Goal: Information Seeking & Learning: Learn about a topic

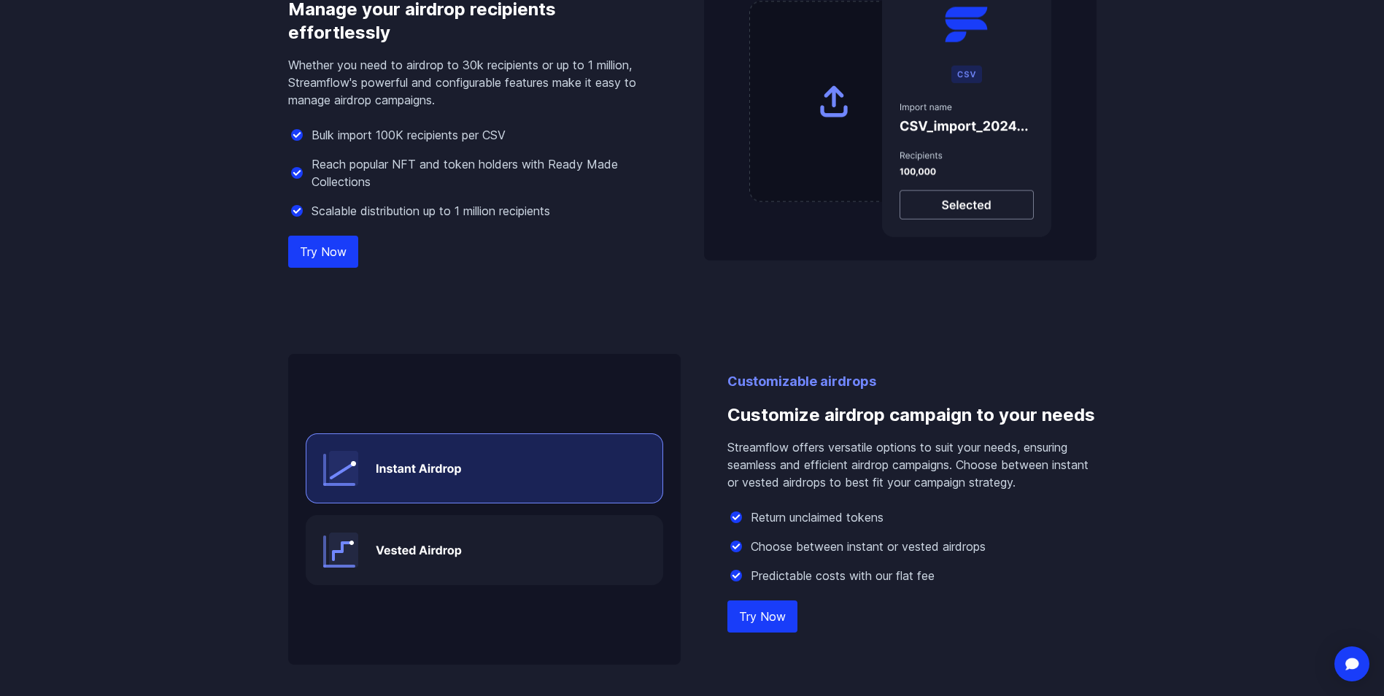
scroll to position [1459, 0]
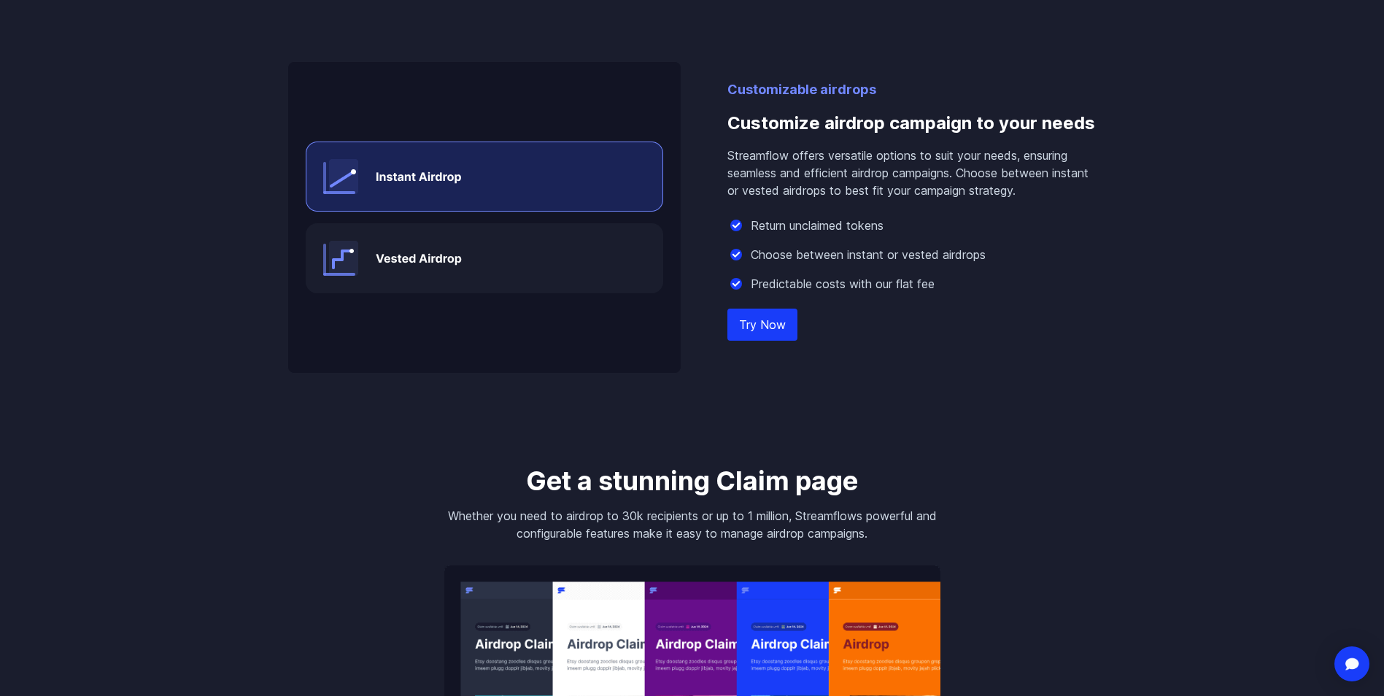
click at [460, 258] on img at bounding box center [484, 217] width 392 height 311
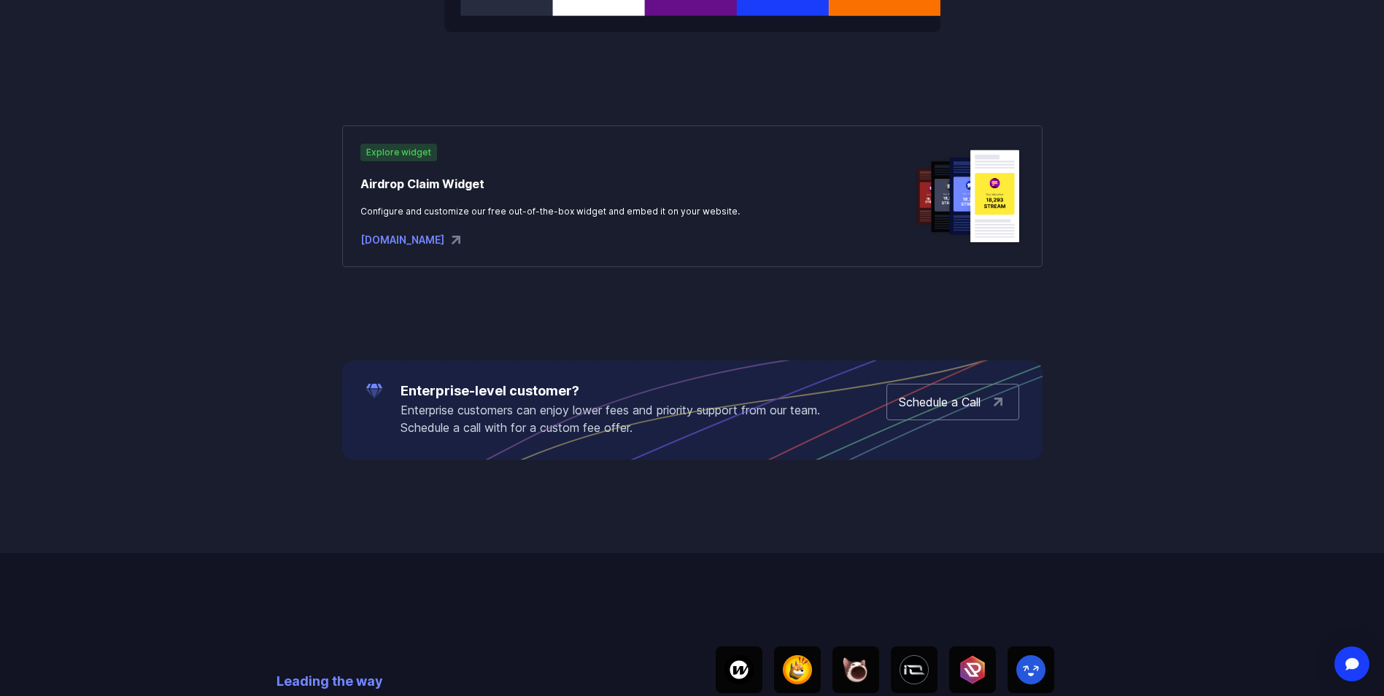
scroll to position [2188, 0]
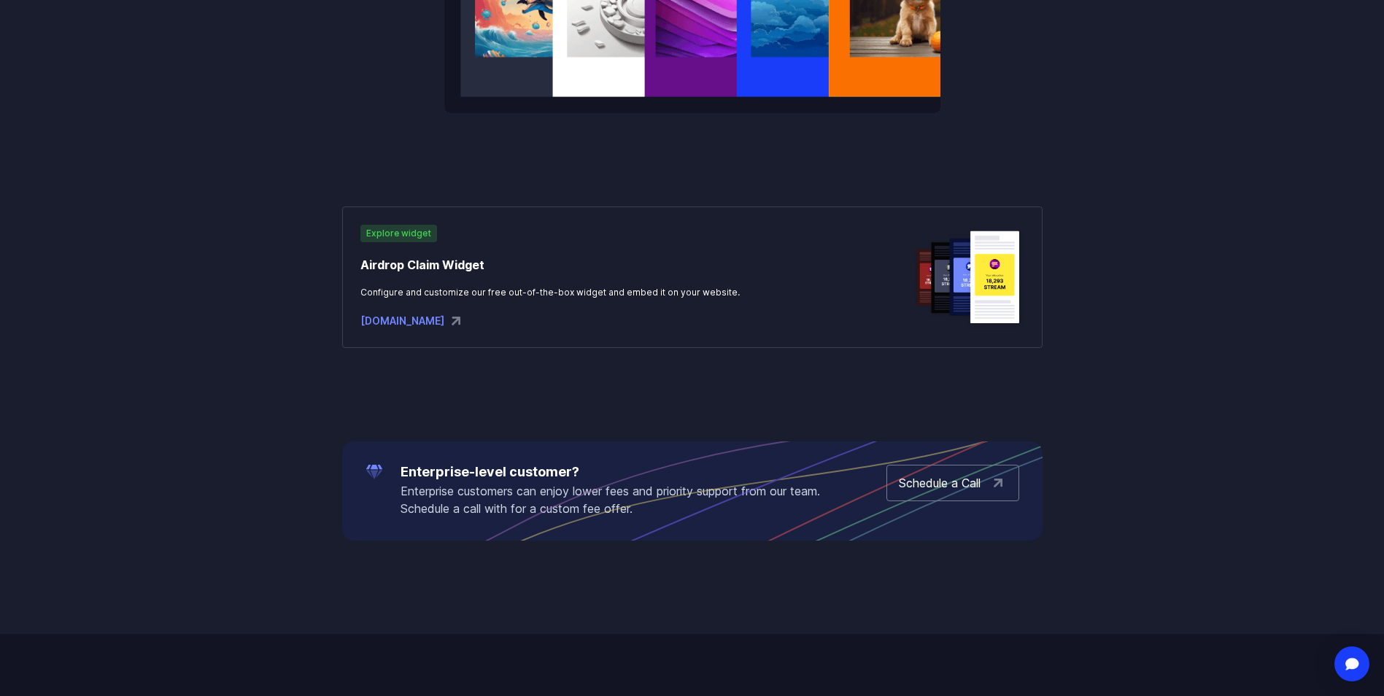
click at [431, 325] on div "[DOMAIN_NAME]" at bounding box center [549, 321] width 379 height 18
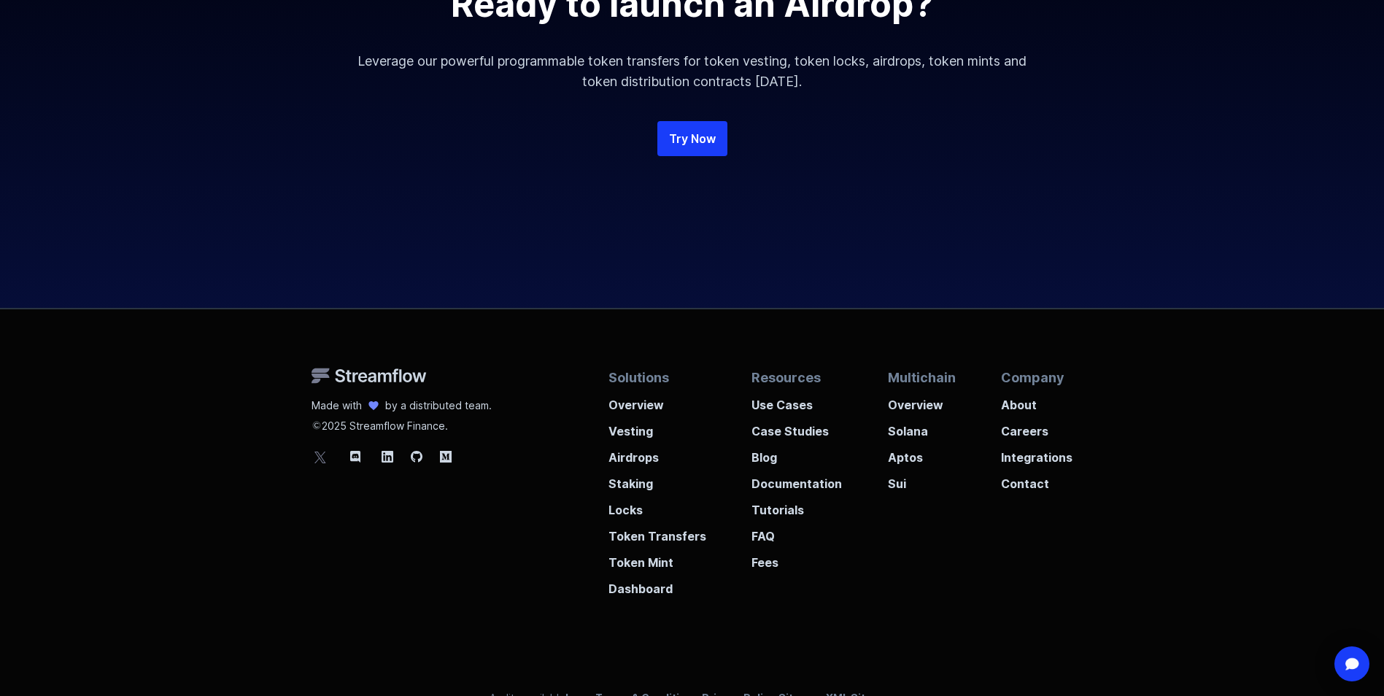
scroll to position [3762, 0]
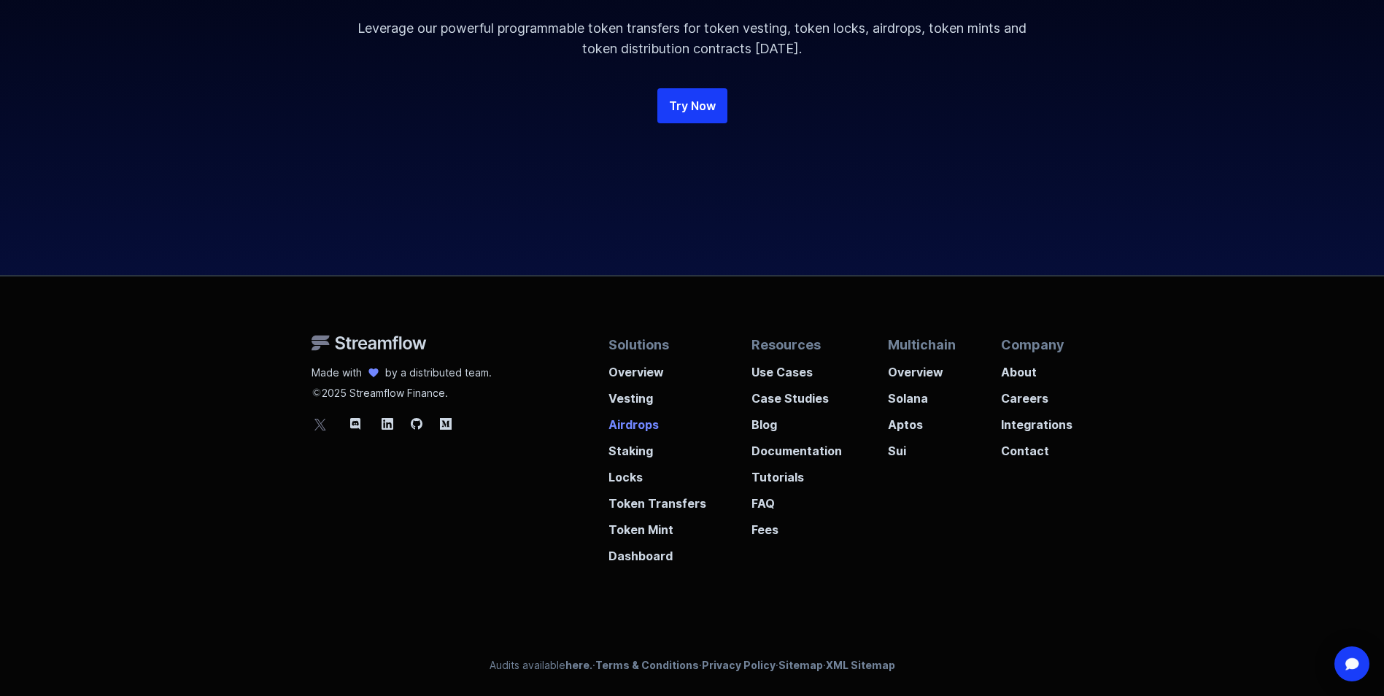
click at [636, 424] on p "Airdrops" at bounding box center [657, 420] width 98 height 26
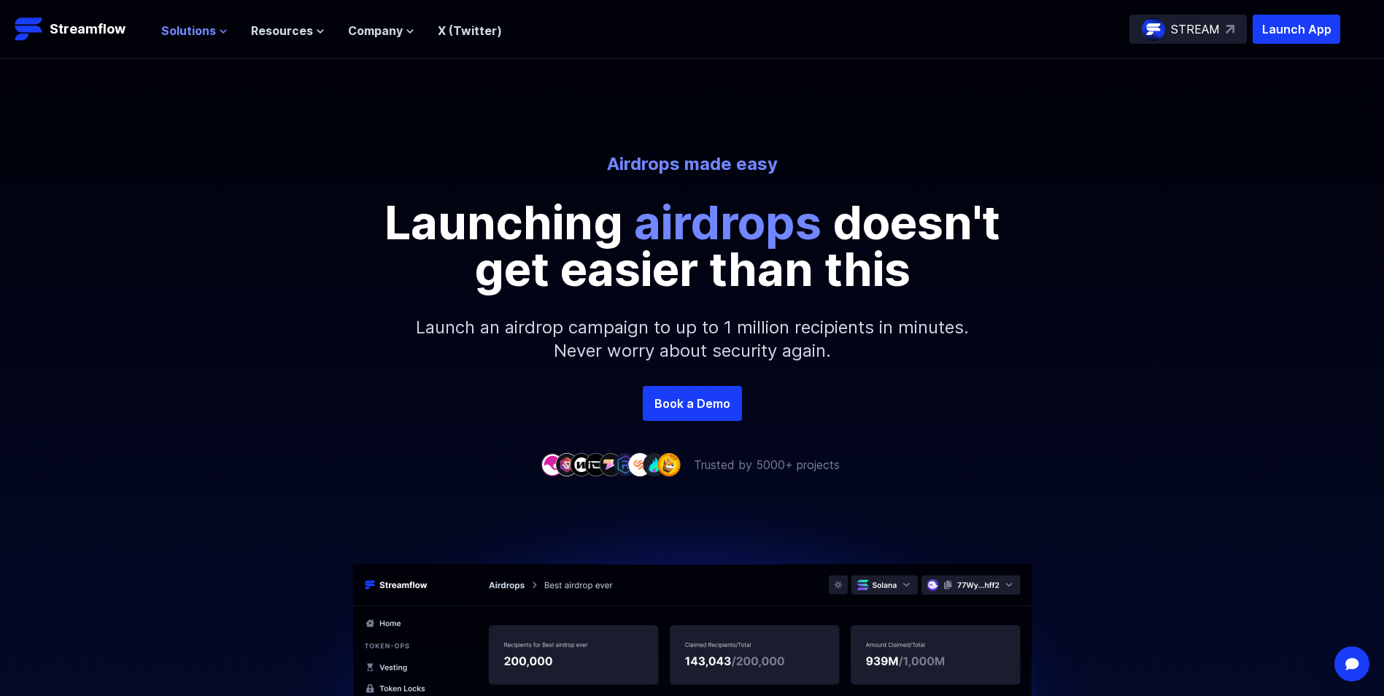
click at [189, 34] on span "Solutions" at bounding box center [188, 31] width 55 height 18
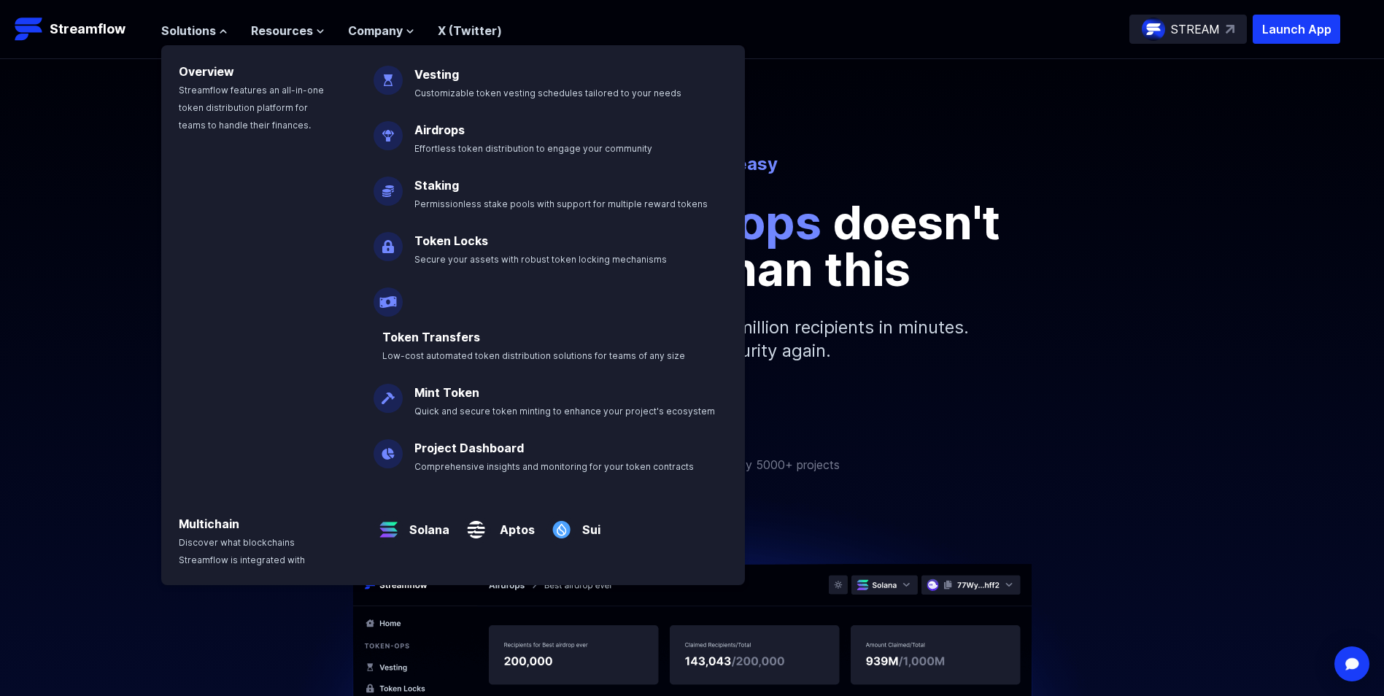
click at [1188, 353] on div "Airdrops made easy Launching airdrops doesn't get easier than this Launch an ai…" at bounding box center [692, 268] width 1384 height 233
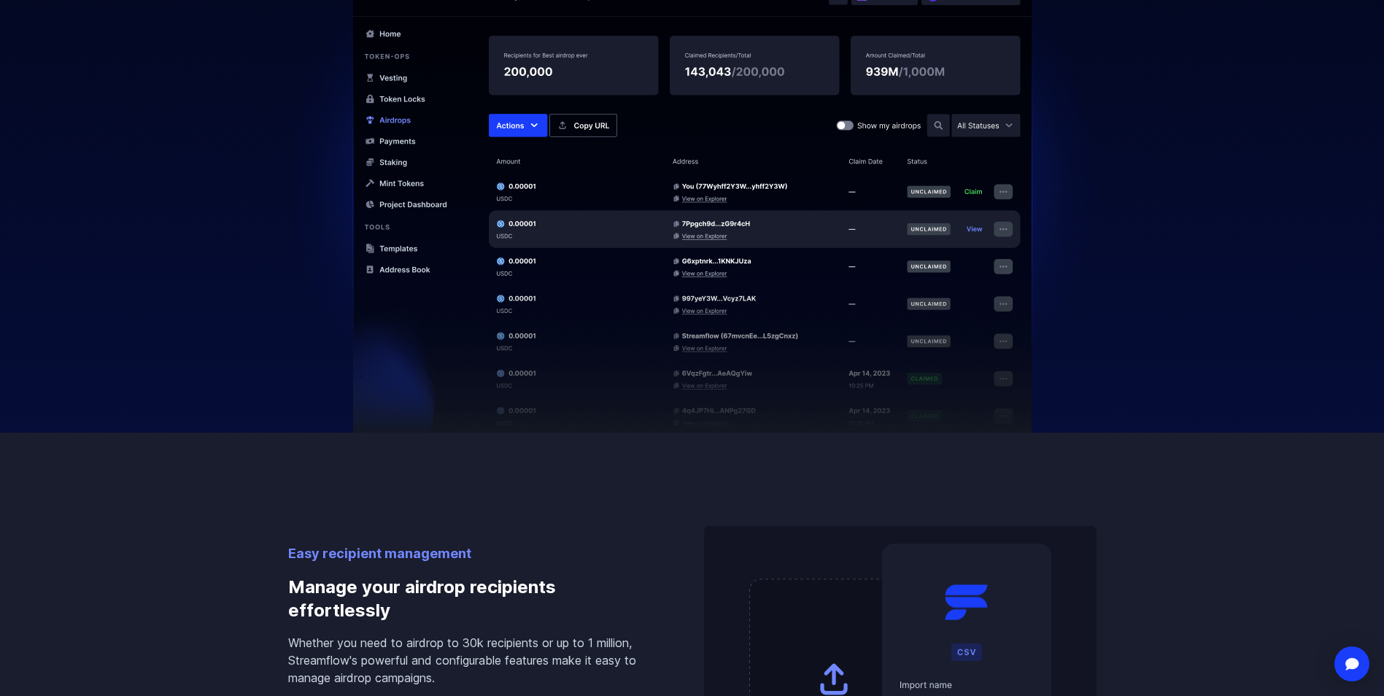
scroll to position [583, 0]
